Goal: Book appointment/travel/reservation

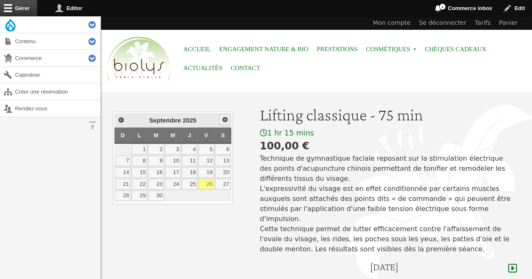
click at [227, 119] on span "Suivant" at bounding box center [224, 119] width 7 height 7
click at [206, 160] on link "7" at bounding box center [206, 161] width 16 height 11
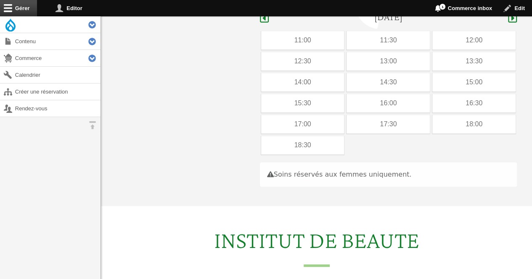
scroll to position [251, 0]
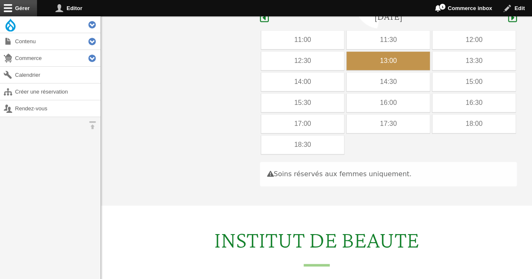
click at [417, 52] on div "13:00" at bounding box center [387, 61] width 83 height 18
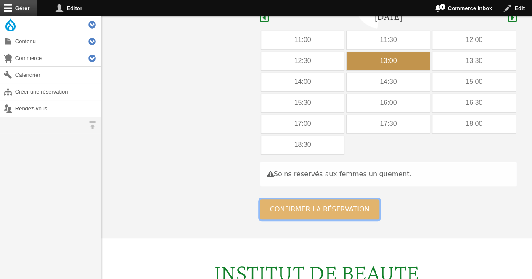
click at [301, 200] on button "Confirmer la réservation" at bounding box center [320, 210] width 120 height 20
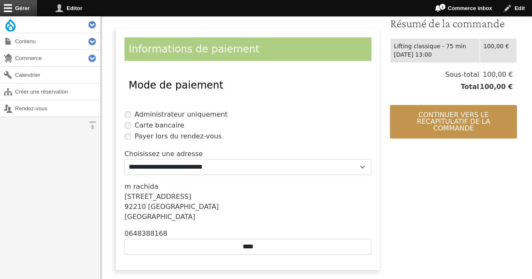
scroll to position [224, 0]
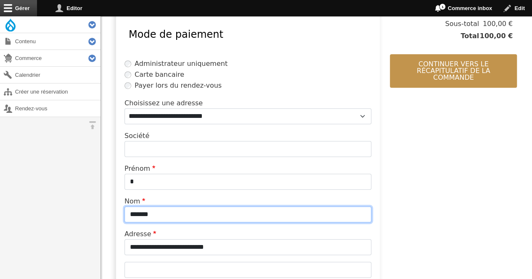
click at [232, 211] on input "*******" at bounding box center [247, 215] width 247 height 16
type input "*"
type input "********"
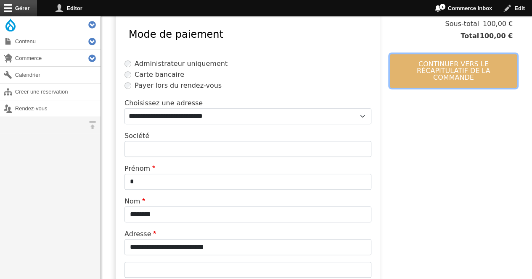
click at [437, 63] on button "Continuer vers le récapitulatif de la commande" at bounding box center [453, 71] width 127 height 34
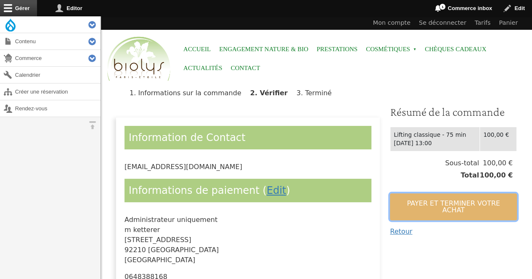
click at [437, 205] on button "Payer et terminer votre achat" at bounding box center [453, 207] width 127 height 27
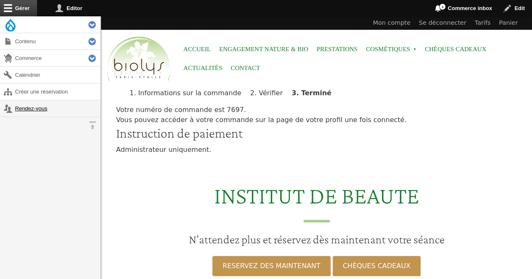
click at [20, 104] on link "Rendez-vous" at bounding box center [50, 108] width 100 height 16
